Goal: Task Accomplishment & Management: Manage account settings

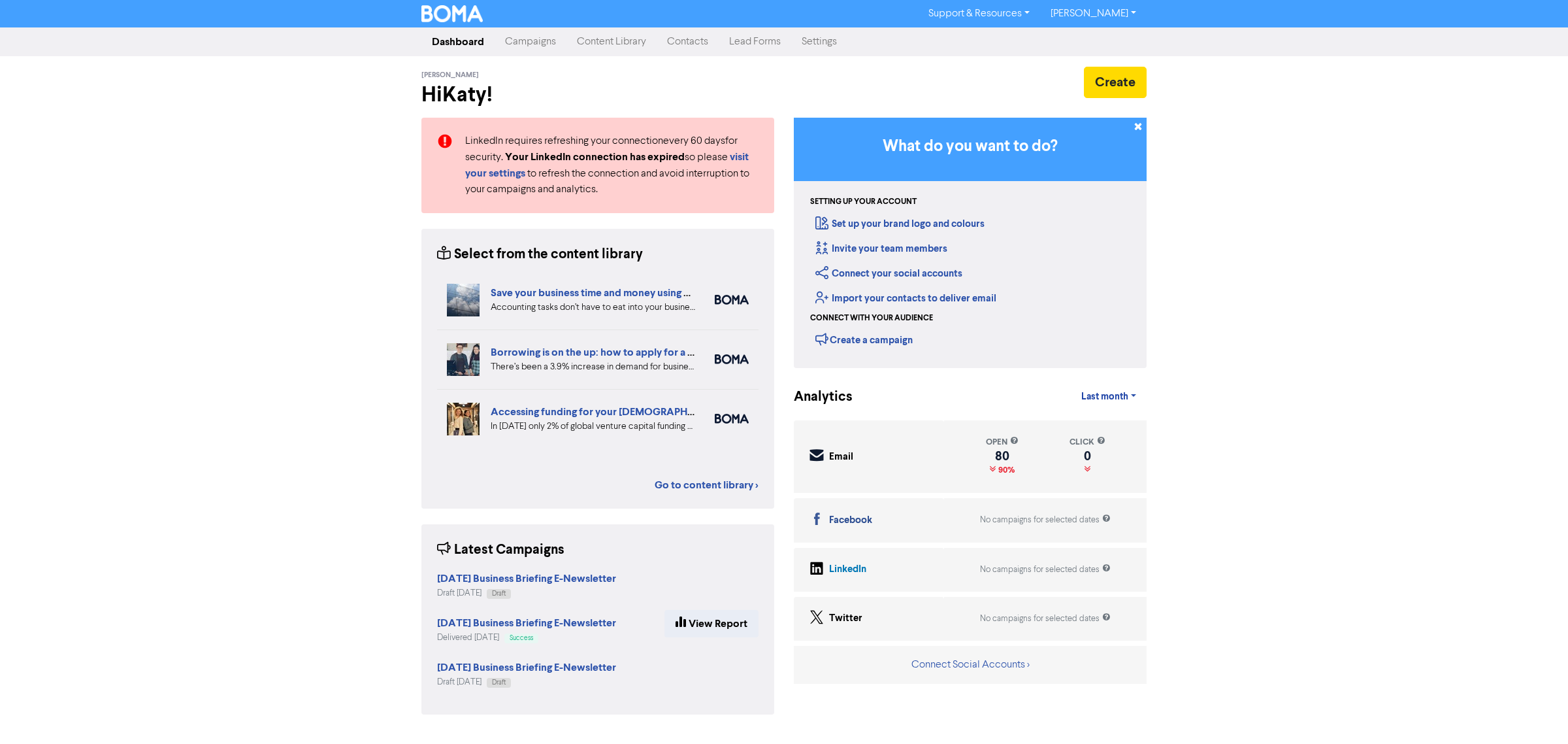
click at [635, 41] on link "Content Library" at bounding box center [611, 42] width 90 height 27
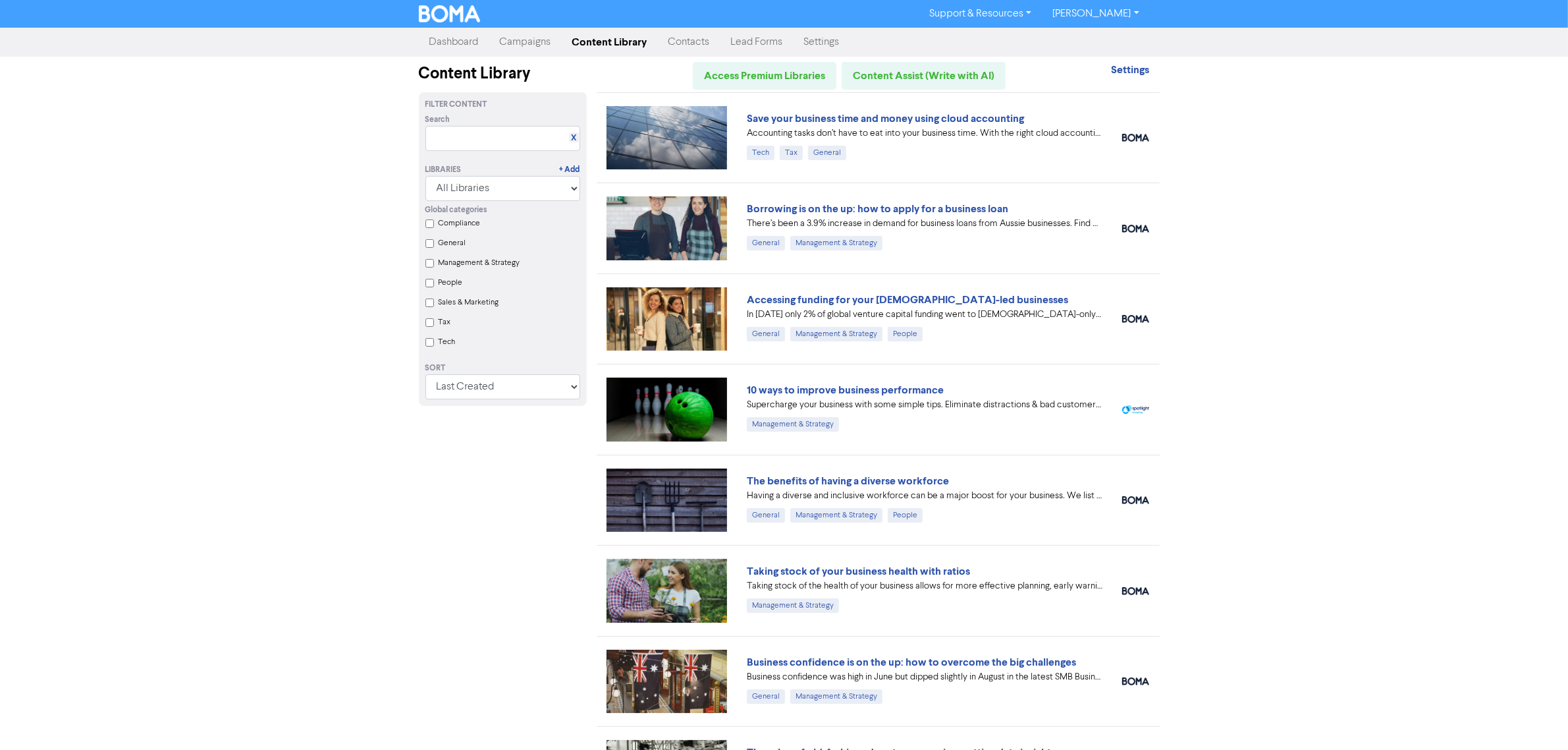
click at [703, 44] on link "Contacts" at bounding box center [689, 42] width 62 height 27
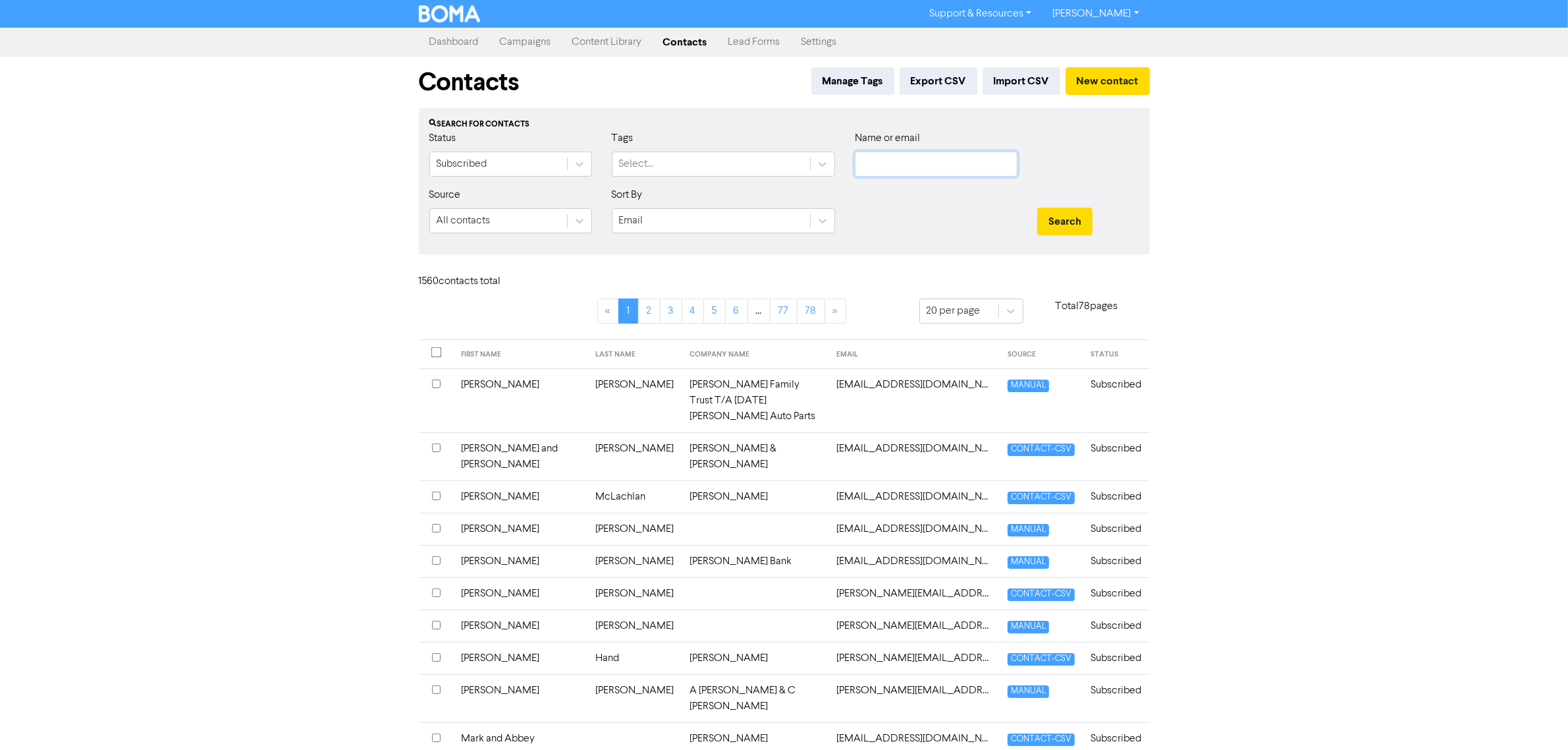
drag, startPoint x: 897, startPoint y: 169, endPoint x: 906, endPoint y: 161, distance: 12.0
click at [897, 169] on input "text" at bounding box center [936, 164] width 162 height 25
type input "wild"
click at [1037, 207] on button "Search" at bounding box center [1065, 221] width 55 height 28
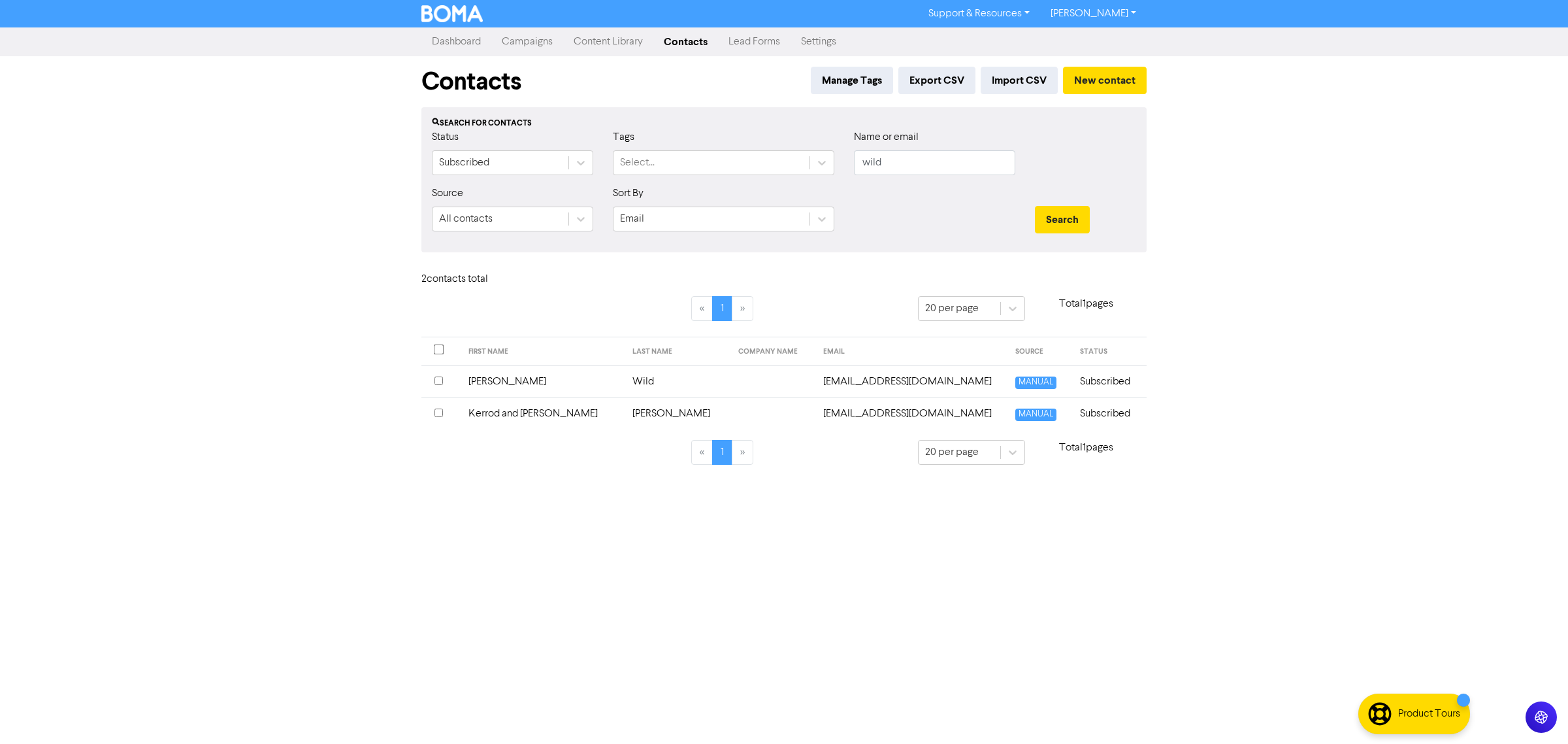
click at [823, 379] on td "[EMAIL_ADDRESS][DOMAIN_NAME]" at bounding box center [910, 381] width 192 height 32
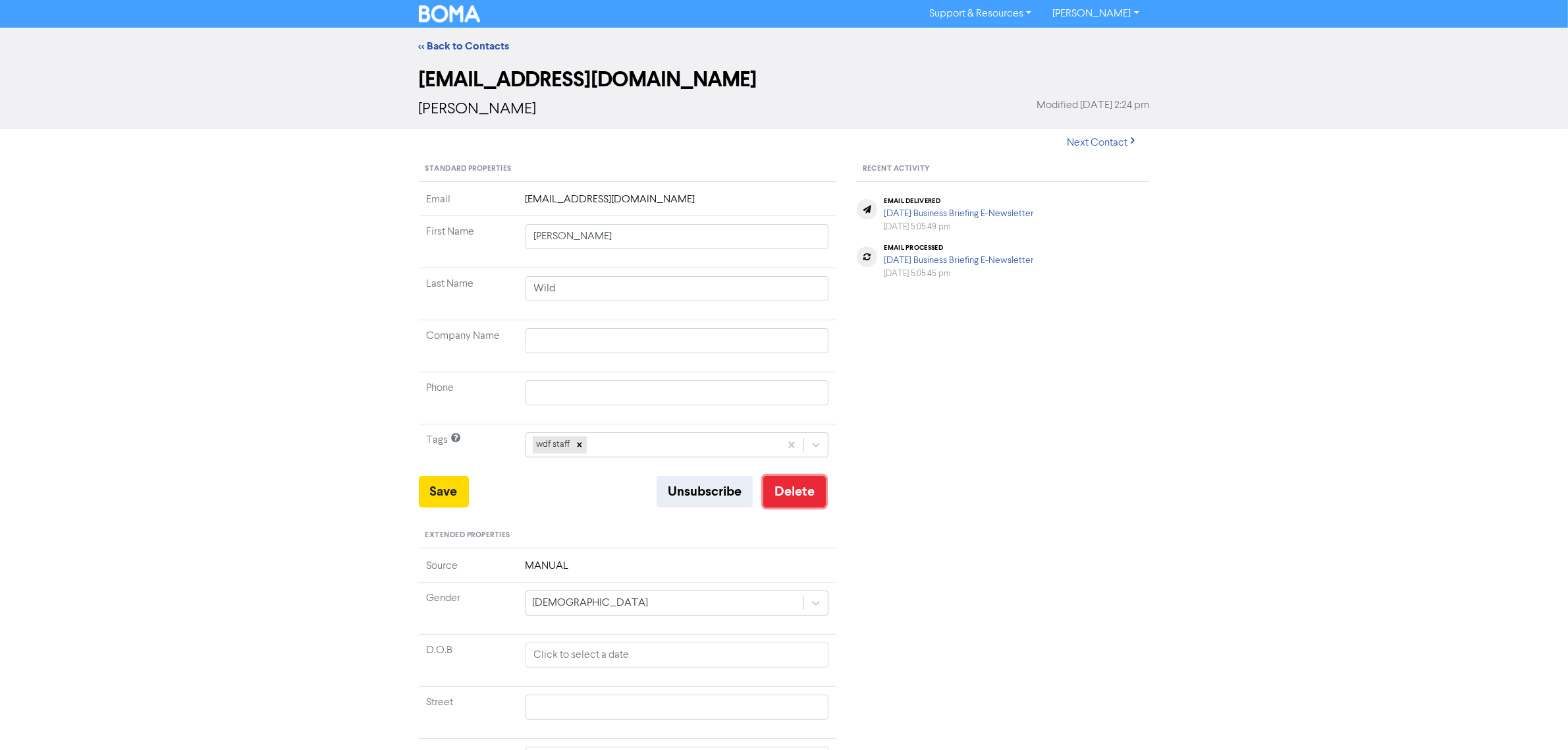
click at [781, 480] on button "Delete" at bounding box center [794, 491] width 62 height 32
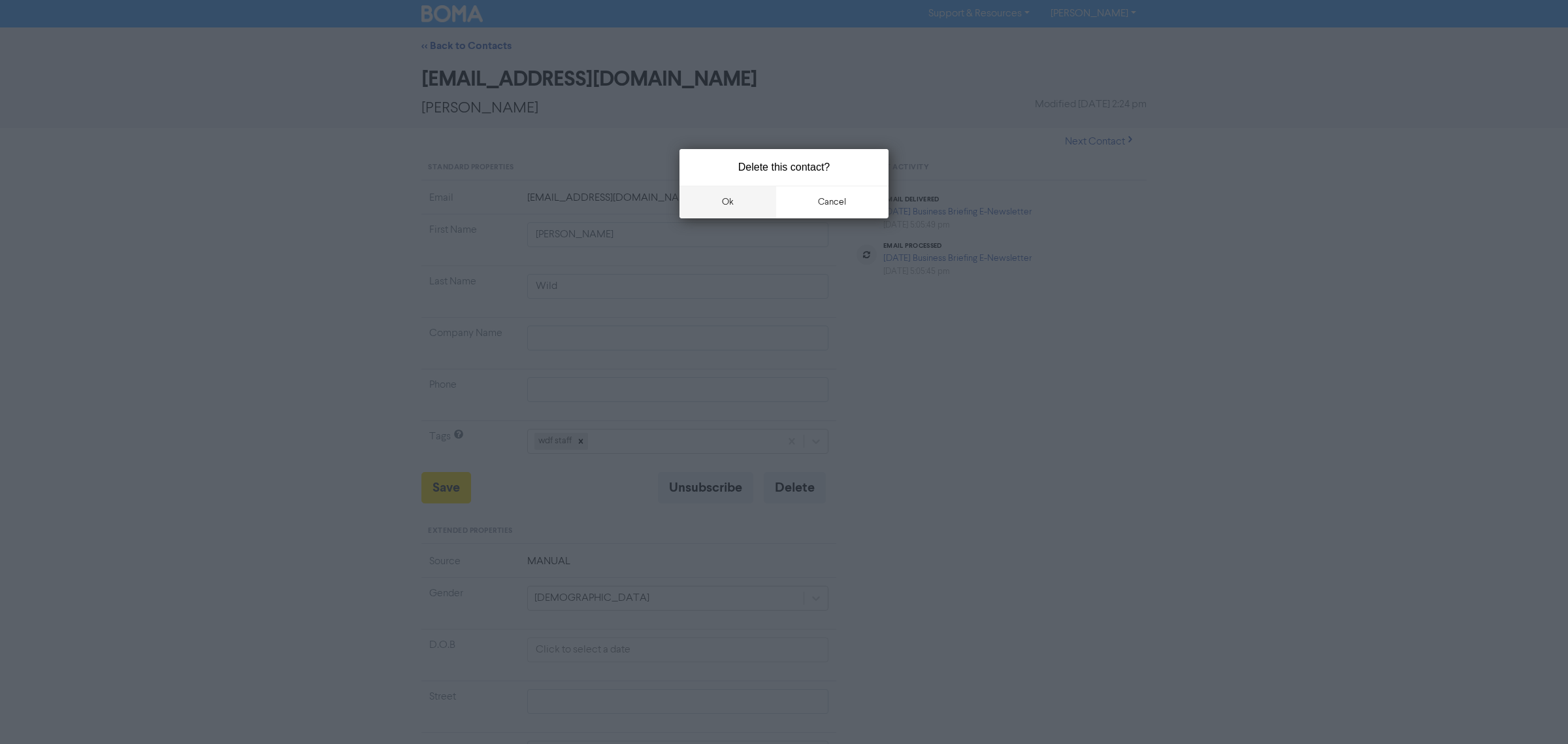
click at [739, 203] on button "ok" at bounding box center [728, 202] width 97 height 32
